Goal: Task Accomplishment & Management: Manage account settings

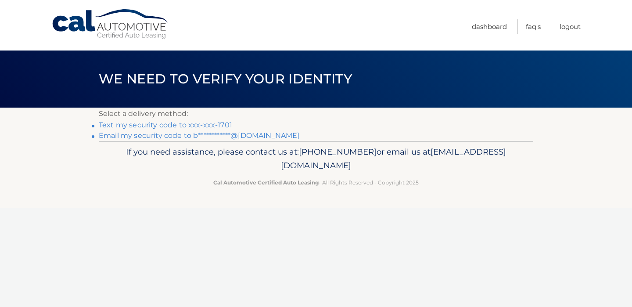
click at [207, 125] on link "Text my security code to xxx-xxx-1701" at bounding box center [165, 125] width 133 height 8
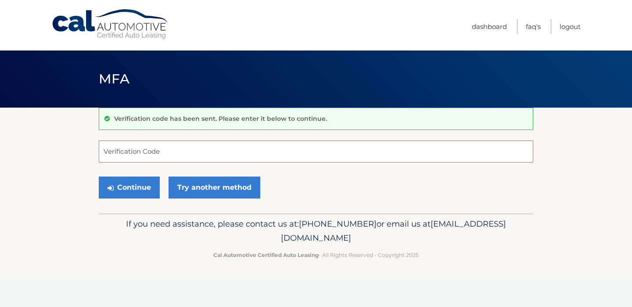
click at [153, 149] on input "Verification Code" at bounding box center [316, 151] width 435 height 22
type input "562633"
click at [140, 189] on button "Continue" at bounding box center [129, 187] width 61 height 22
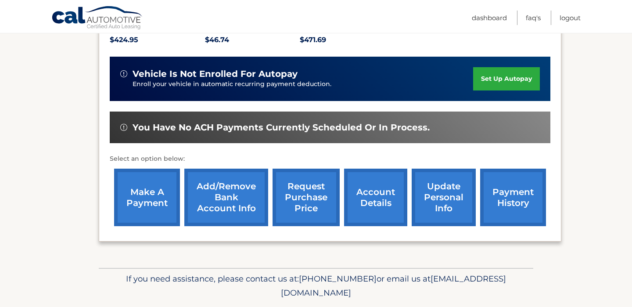
scroll to position [237, 0]
